Goal: Find specific page/section: Find specific page/section

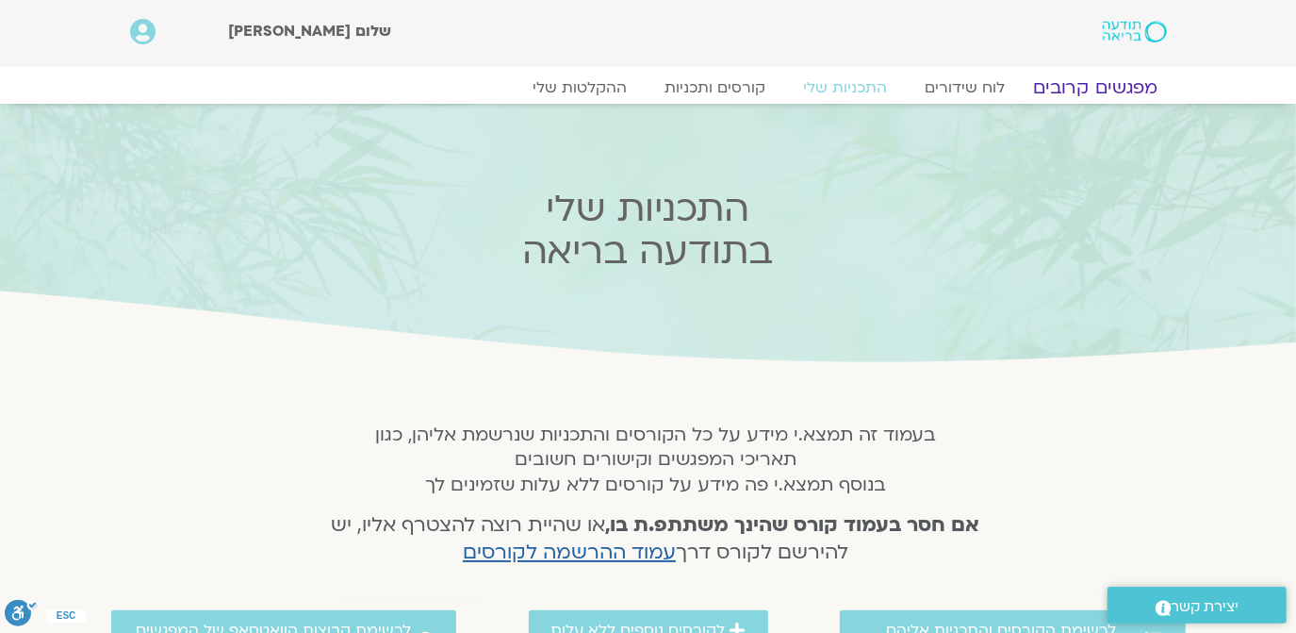
click at [1104, 81] on link "מפגשים קרובים" at bounding box center [1095, 87] width 171 height 23
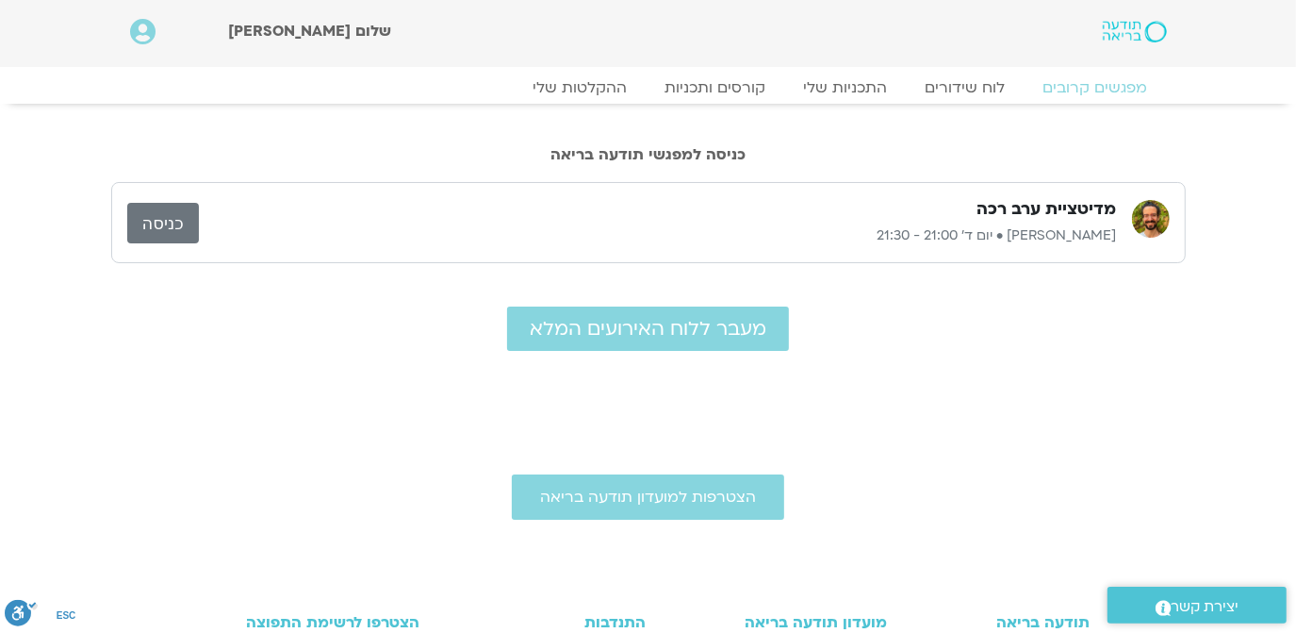
click at [156, 221] on link "כניסה" at bounding box center [163, 223] width 72 height 41
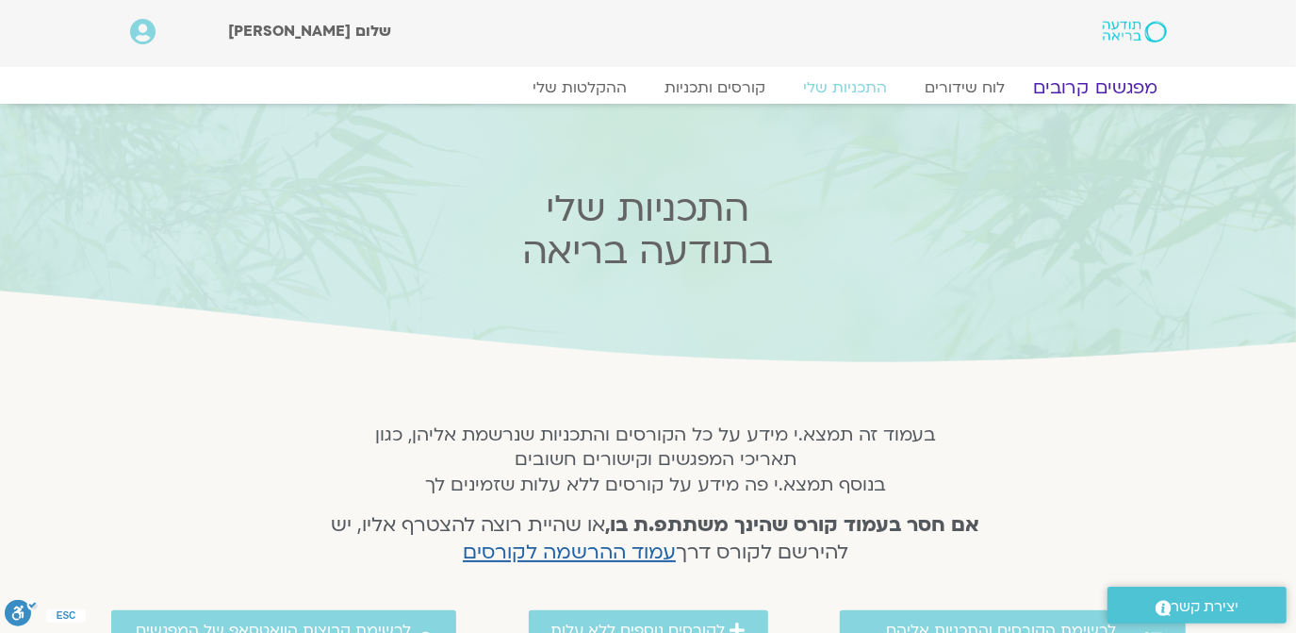
click at [1111, 84] on link "מפגשים קרובים" at bounding box center [1095, 87] width 171 height 23
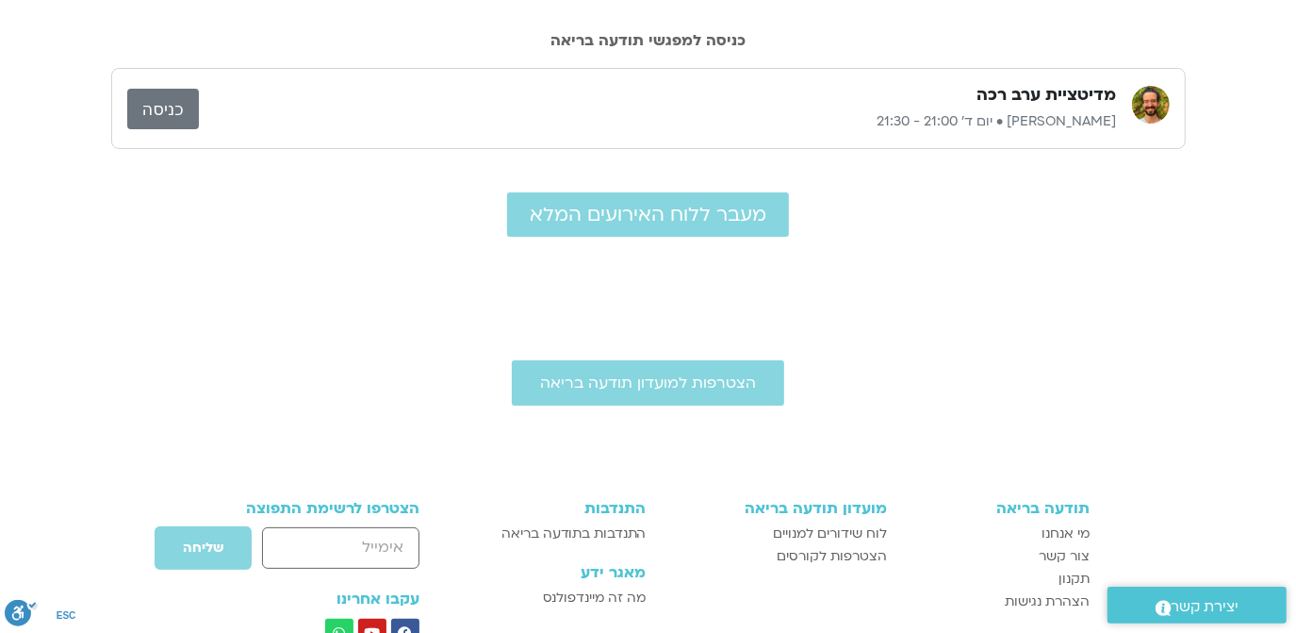
click at [151, 110] on link "כניסה" at bounding box center [163, 109] width 72 height 41
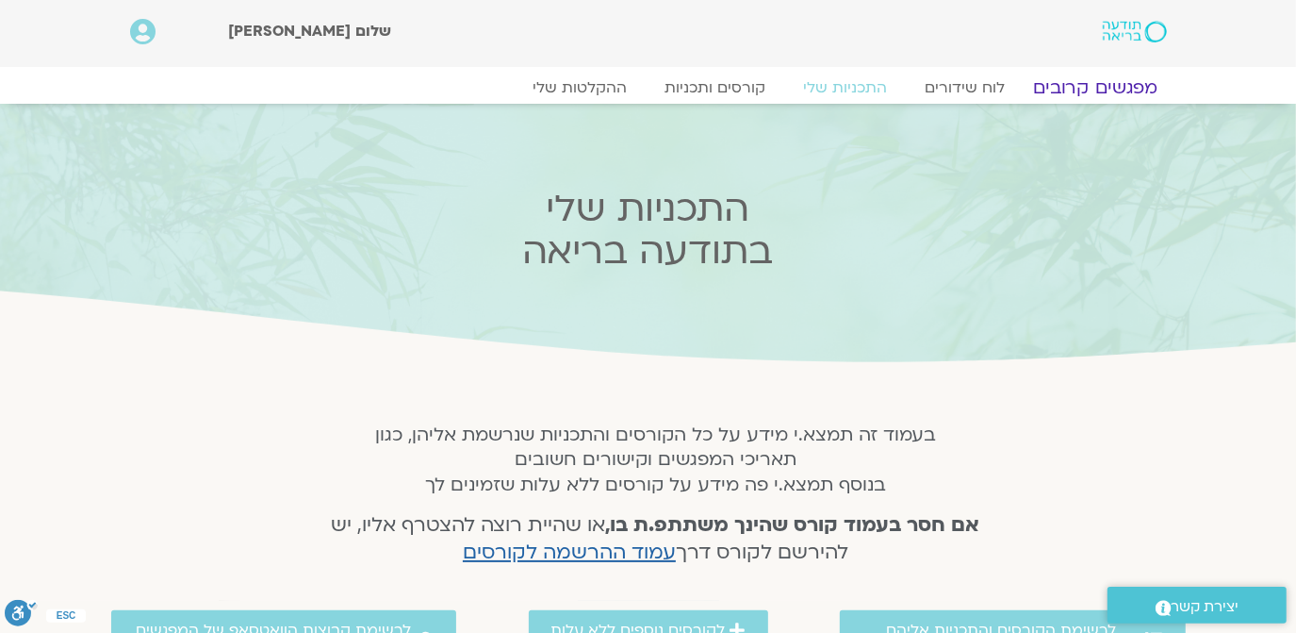
click at [1097, 80] on link "מפגשים קרובים" at bounding box center [1095, 87] width 171 height 23
